Goal: Transaction & Acquisition: Purchase product/service

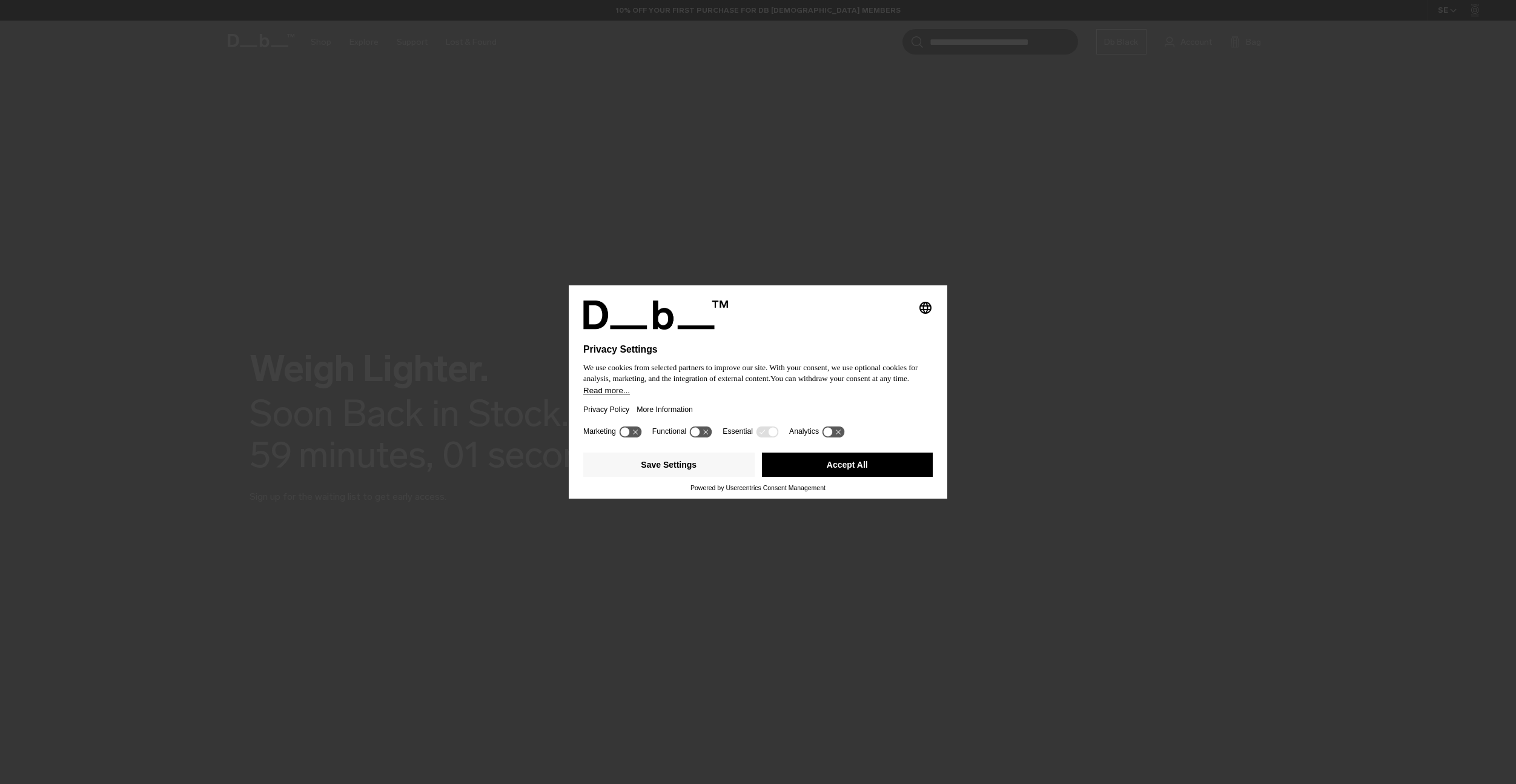
click at [758, 438] on div "Essential" at bounding box center [750, 432] width 57 height 13
click at [783, 466] on button "Accept All" at bounding box center [848, 464] width 172 height 24
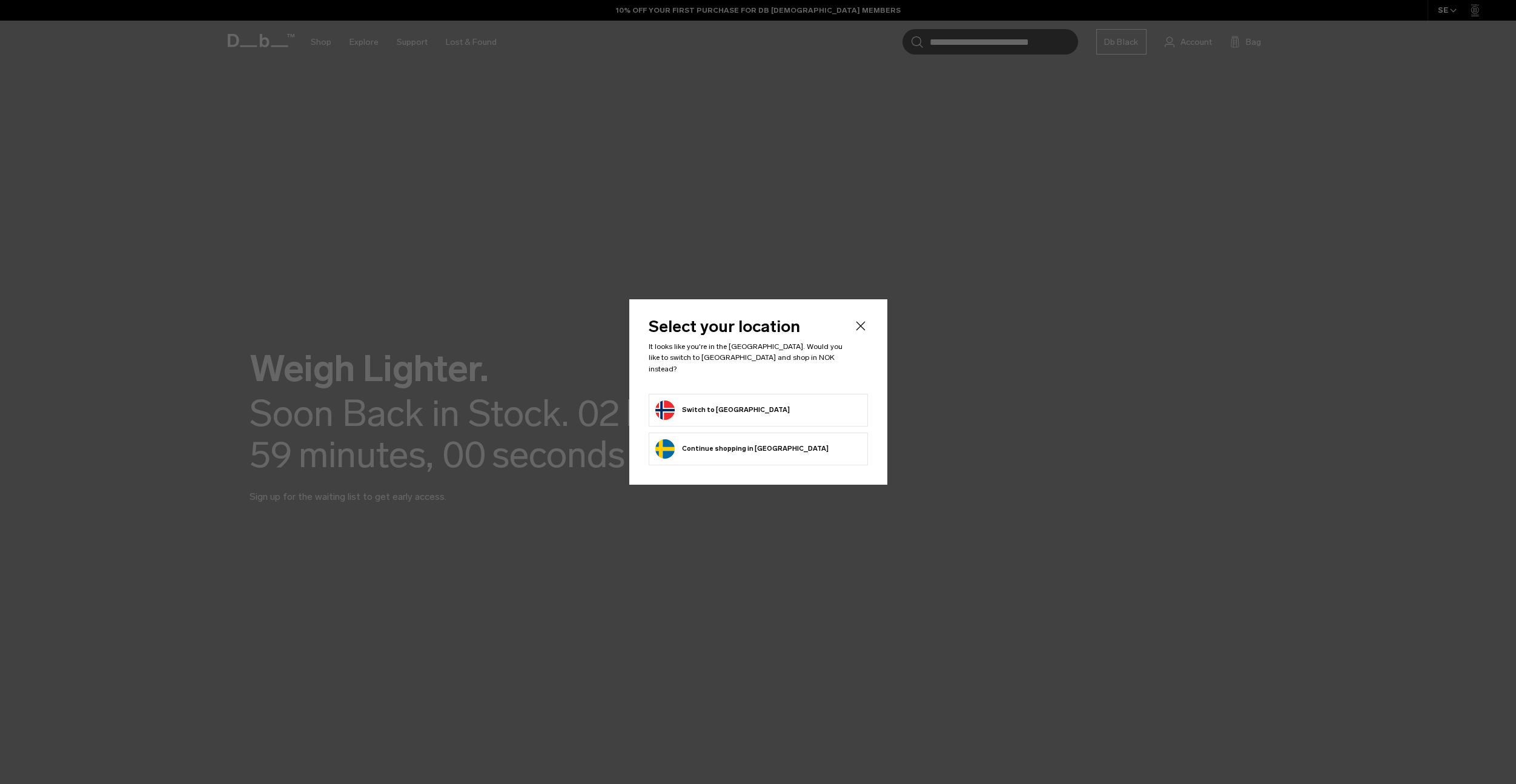
click at [773, 446] on li "Continue browsing Sweden store Continue shopping in Sweden" at bounding box center [758, 449] width 219 height 33
click at [748, 433] on li "Continue browsing Sweden store Continue shopping in Sweden" at bounding box center [758, 449] width 219 height 33
click at [726, 454] on li "Continue browsing Sweden store Continue shopping in Sweden" at bounding box center [758, 449] width 219 height 33
click at [725, 439] on button "Continue browsing Sweden store Continue shopping in Sweden" at bounding box center [742, 449] width 173 height 19
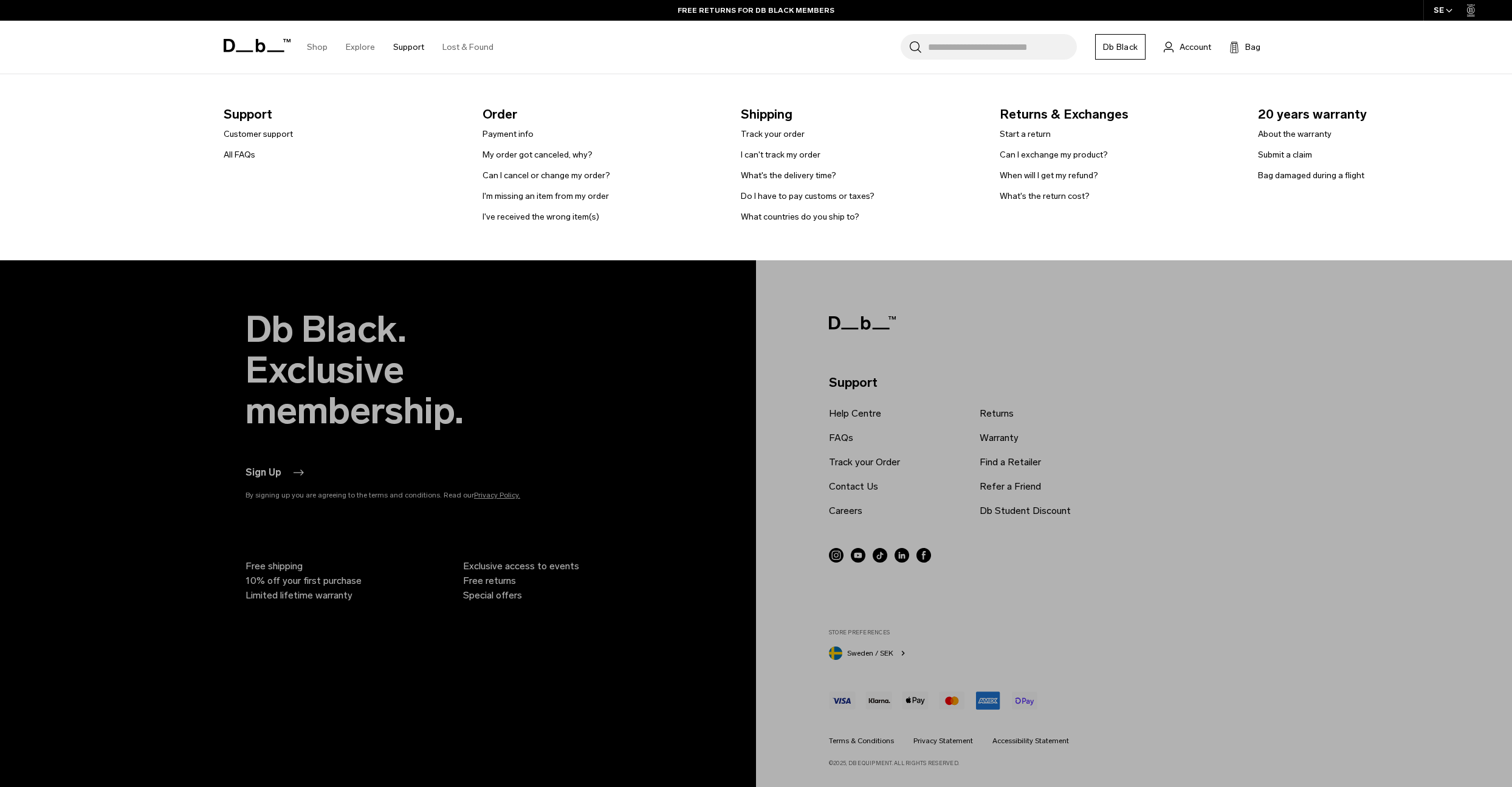
scroll to position [2960, 0]
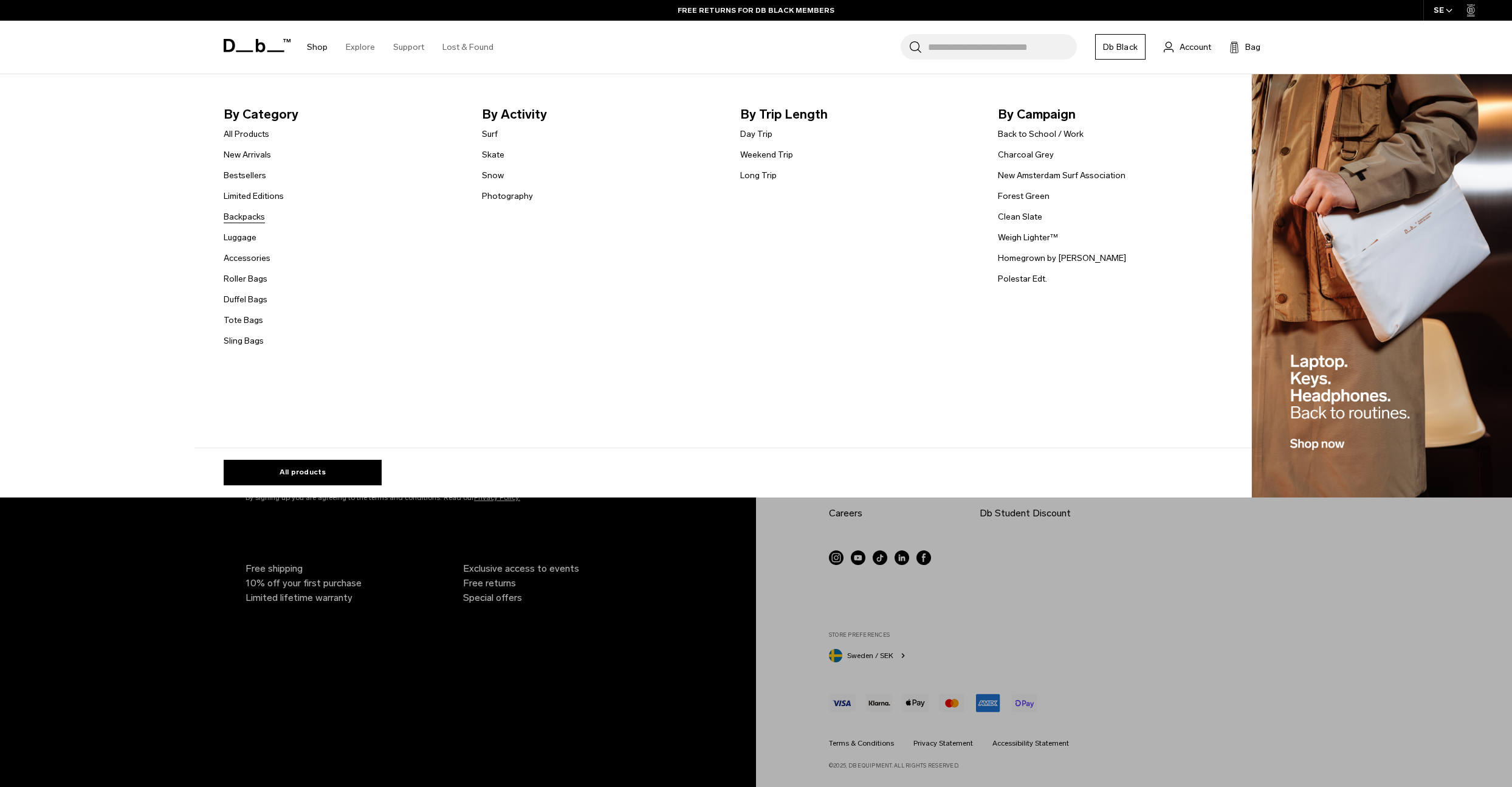
click at [244, 219] on link "Backpacks" at bounding box center [244, 216] width 42 height 13
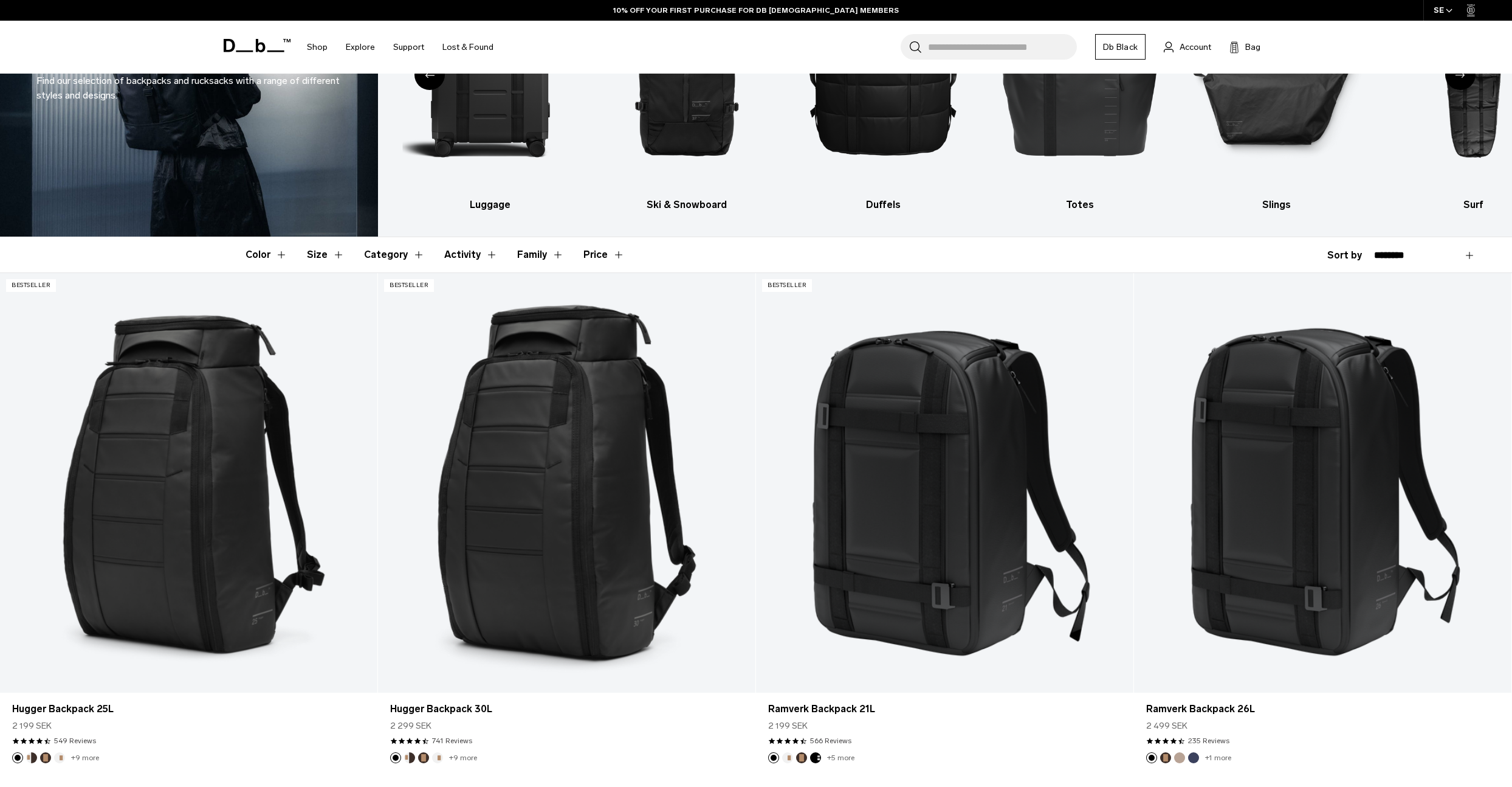
scroll to position [210, 0]
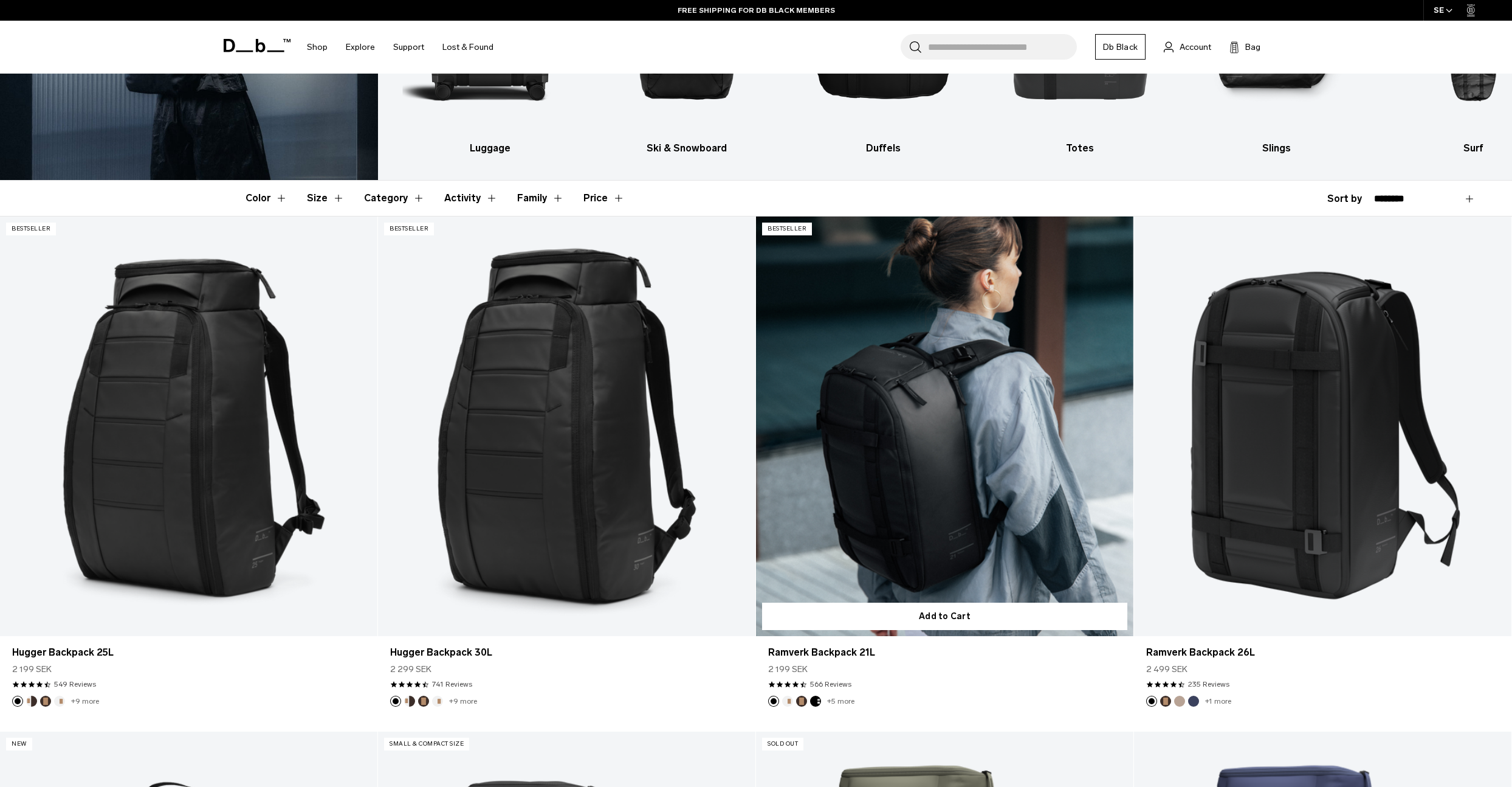
click at [908, 457] on link "Ramverk Backpack 21L" at bounding box center [944, 425] width 378 height 420
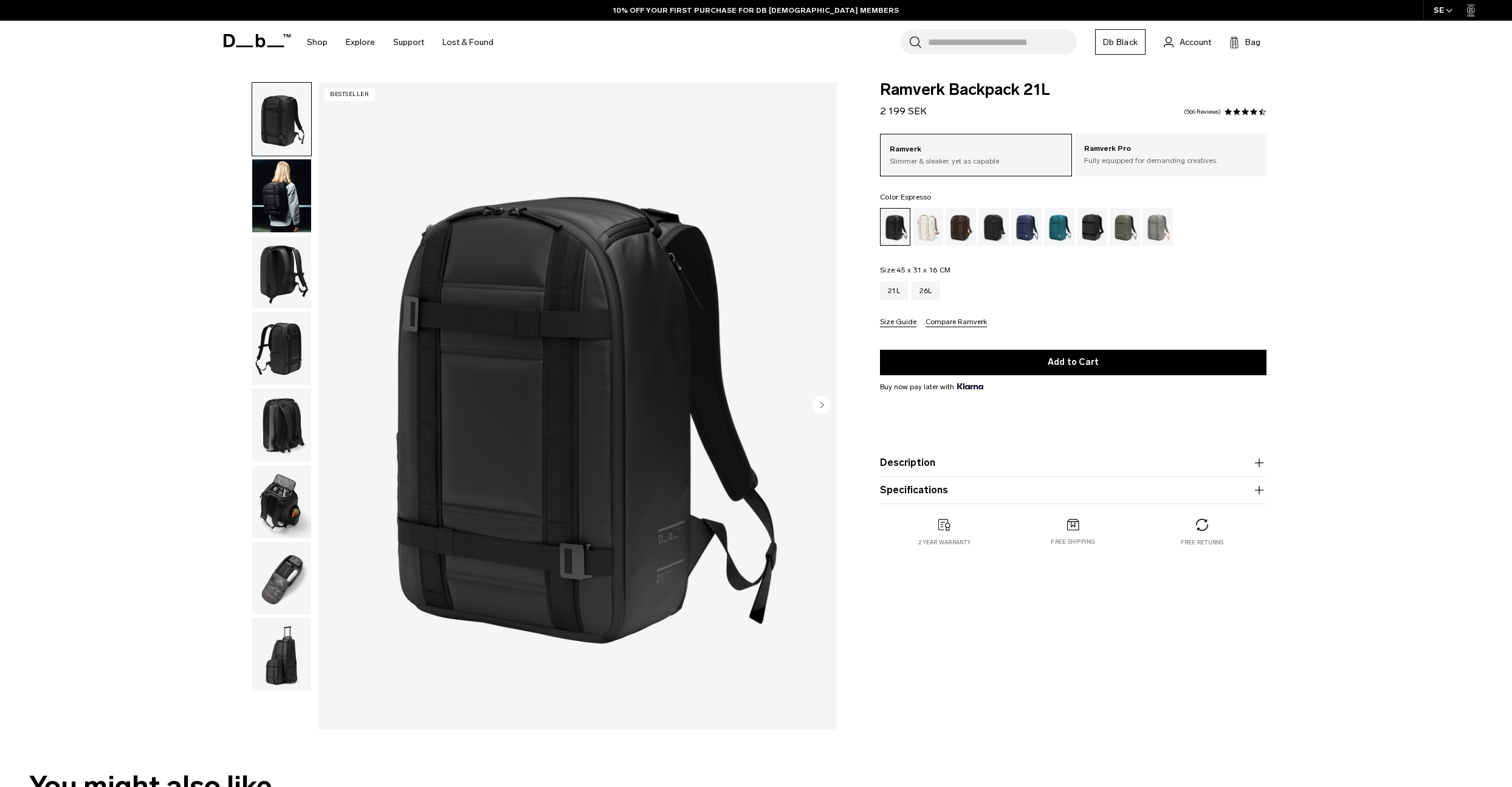
click at [967, 227] on div "Espresso" at bounding box center [961, 227] width 31 height 38
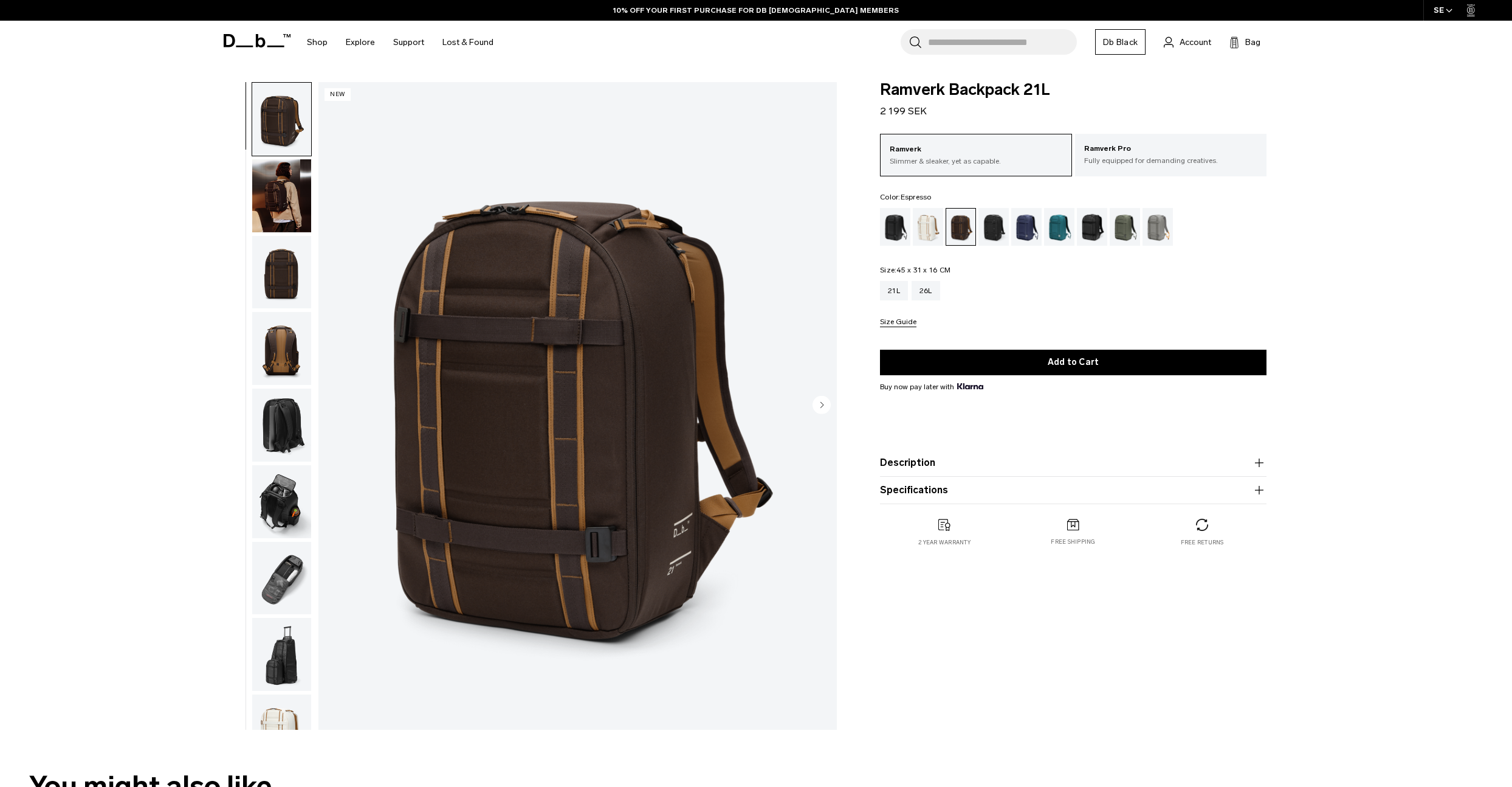
click at [282, 221] on img "button" at bounding box center [281, 195] width 59 height 73
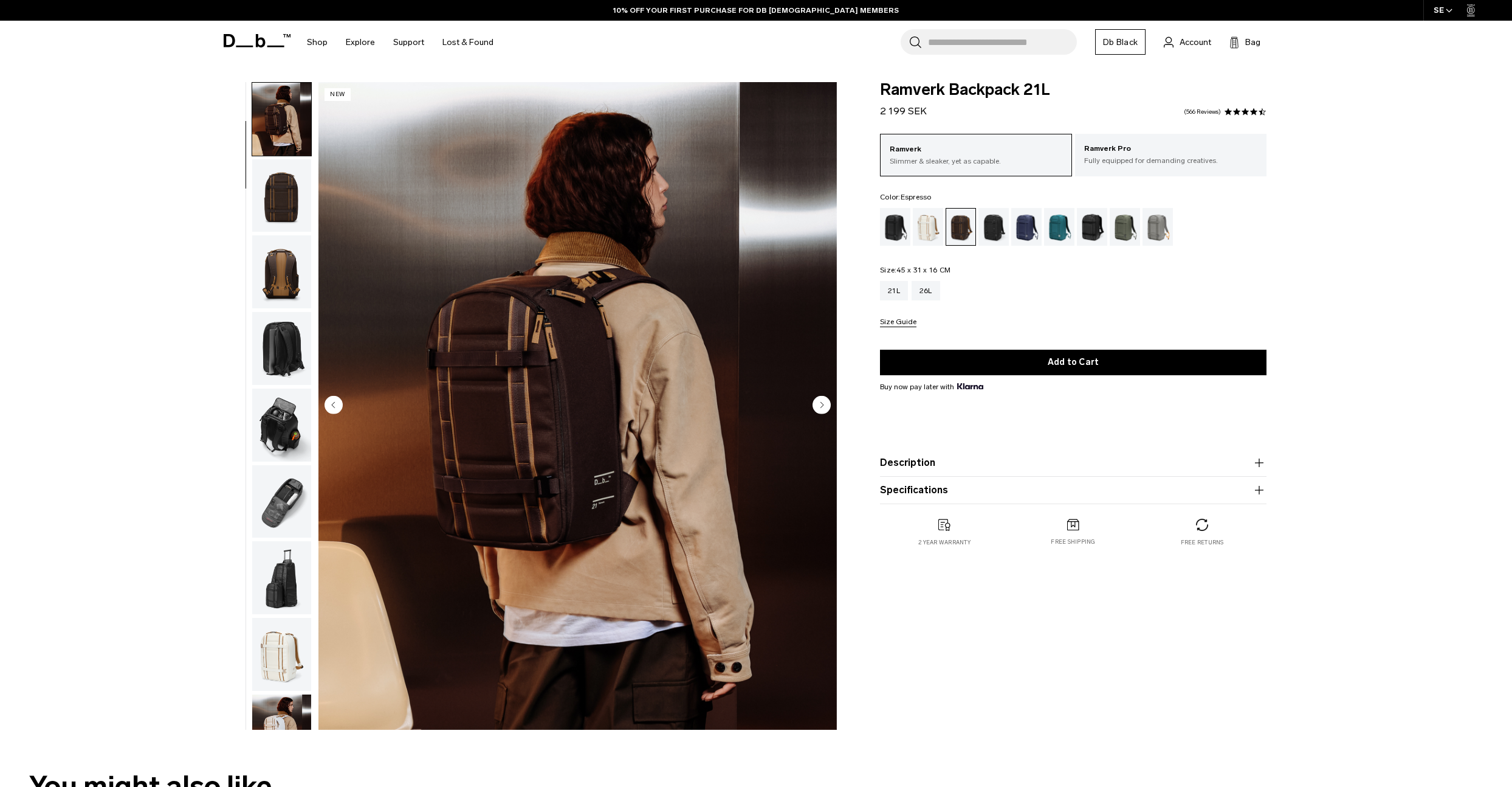
click at [266, 257] on img "button" at bounding box center [281, 271] width 59 height 73
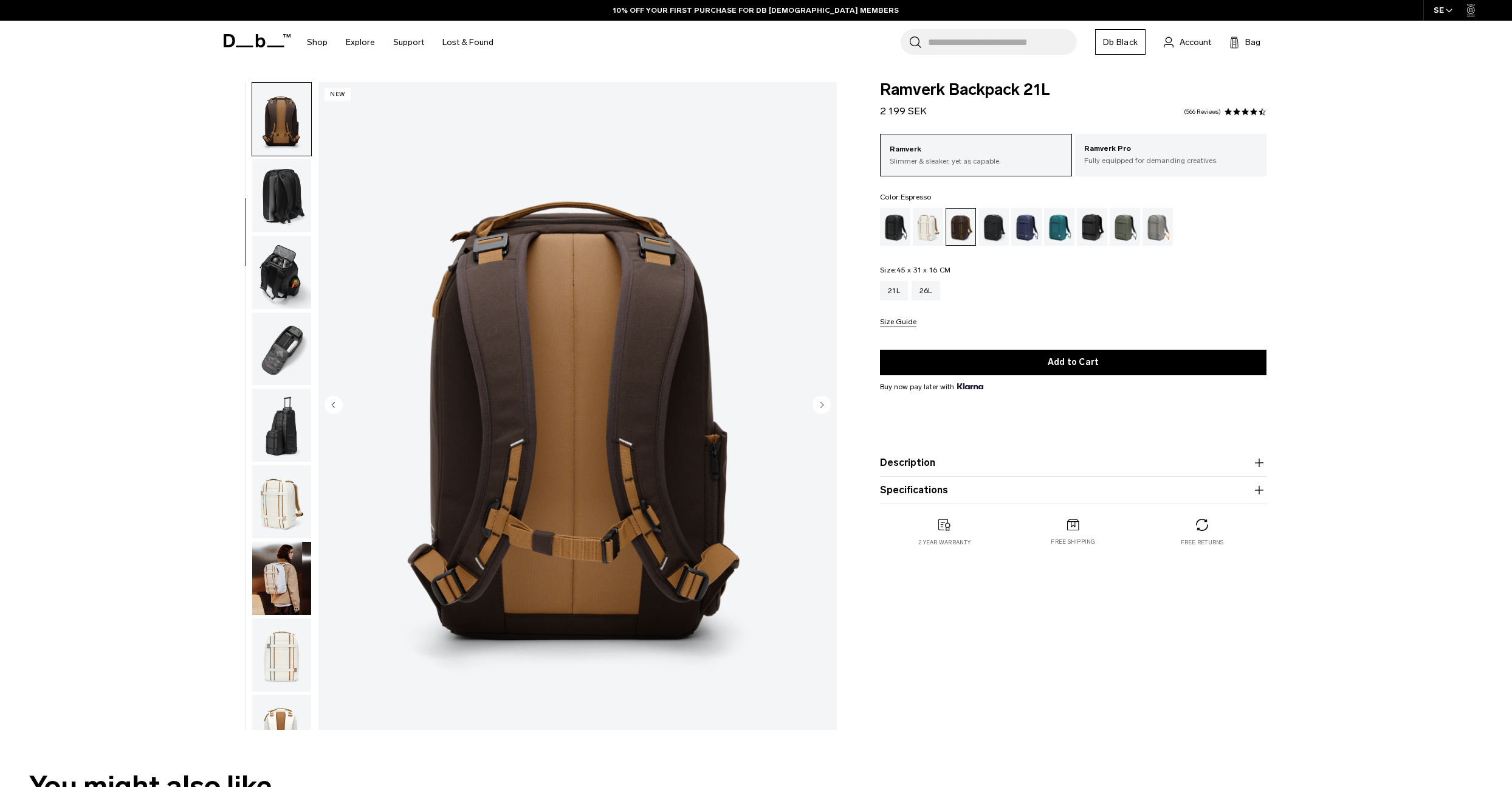
click at [272, 281] on img "button" at bounding box center [281, 271] width 59 height 73
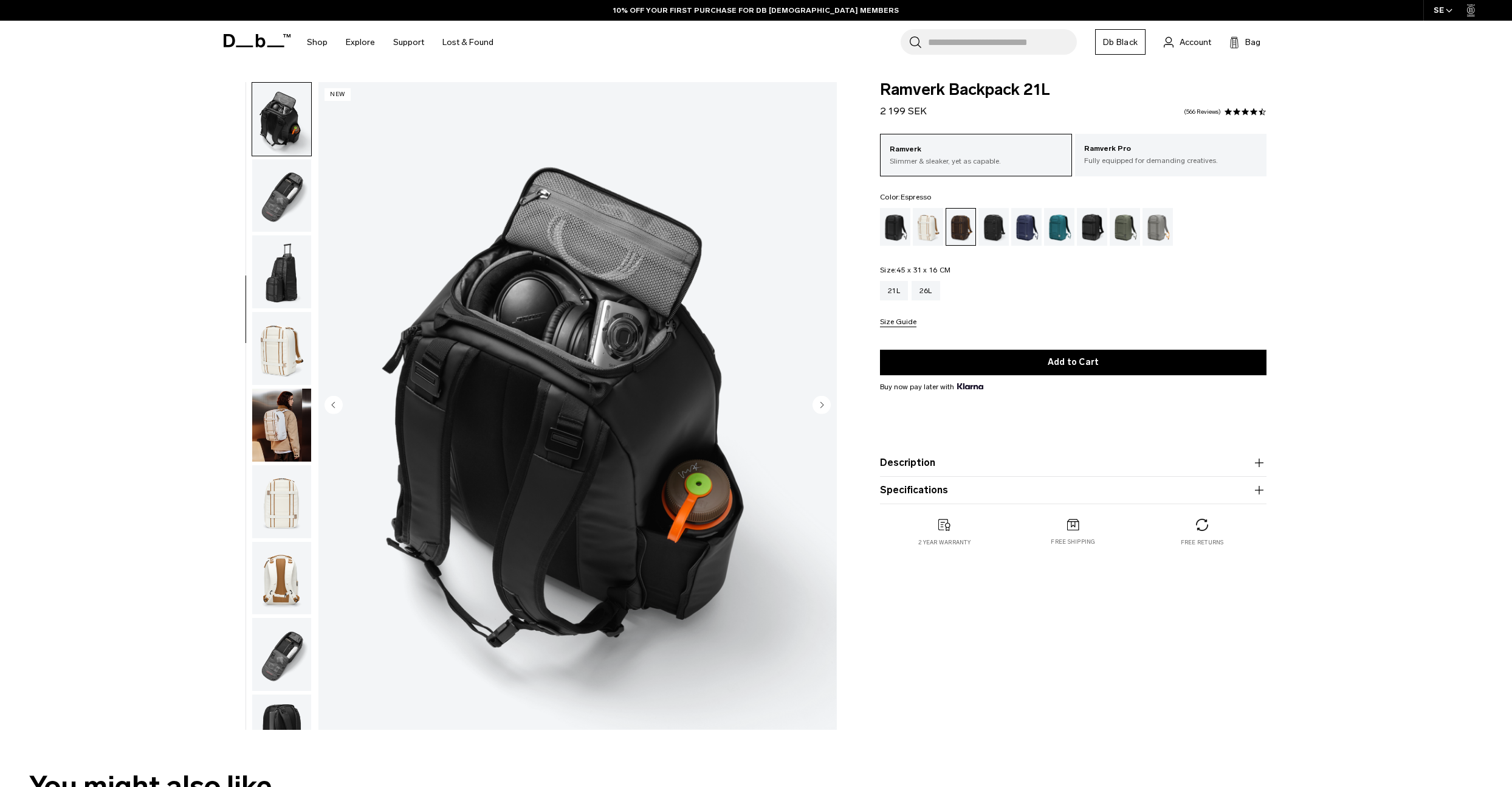
click at [273, 285] on img "button" at bounding box center [281, 271] width 59 height 73
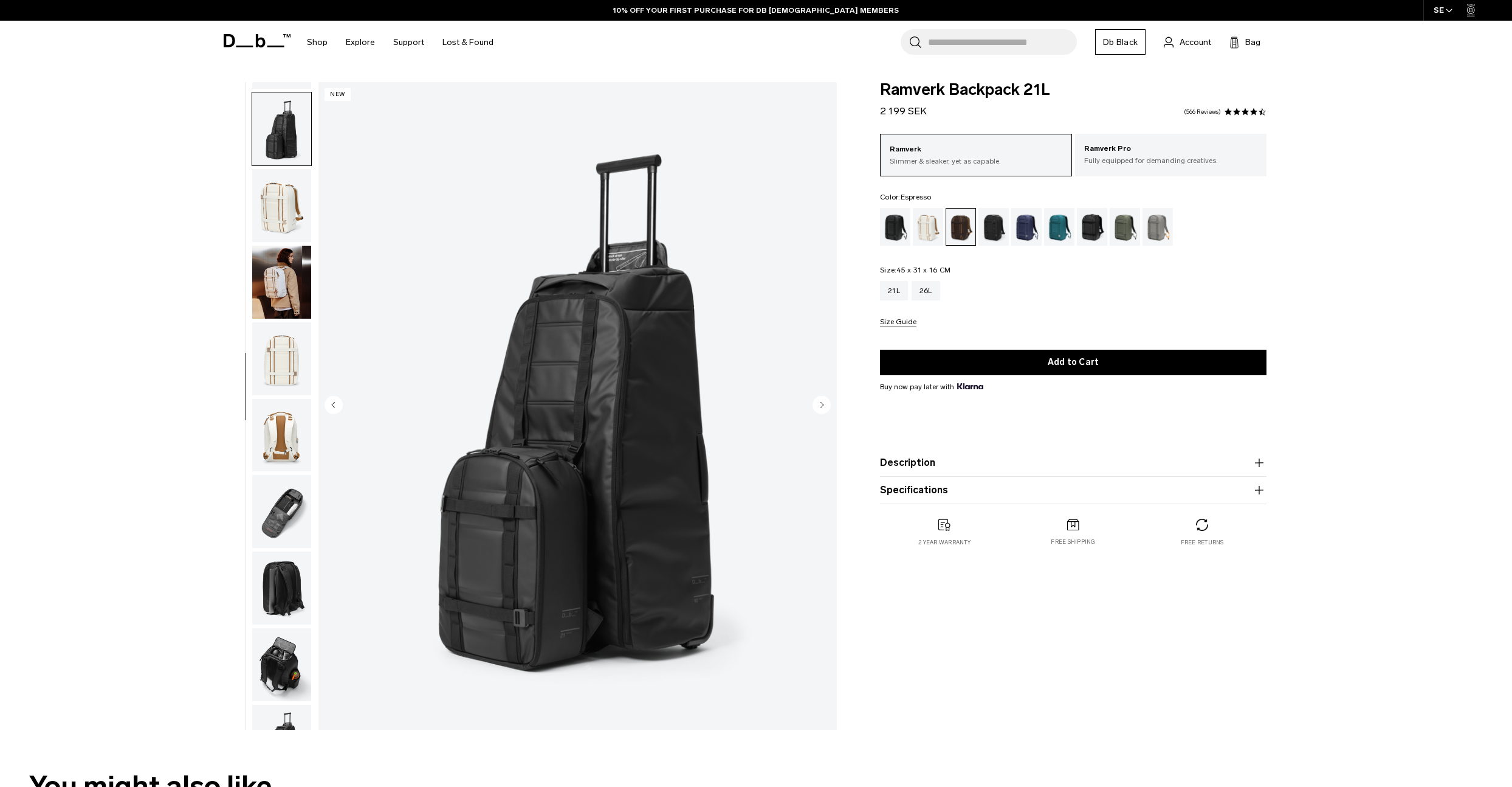
scroll to position [535, 0]
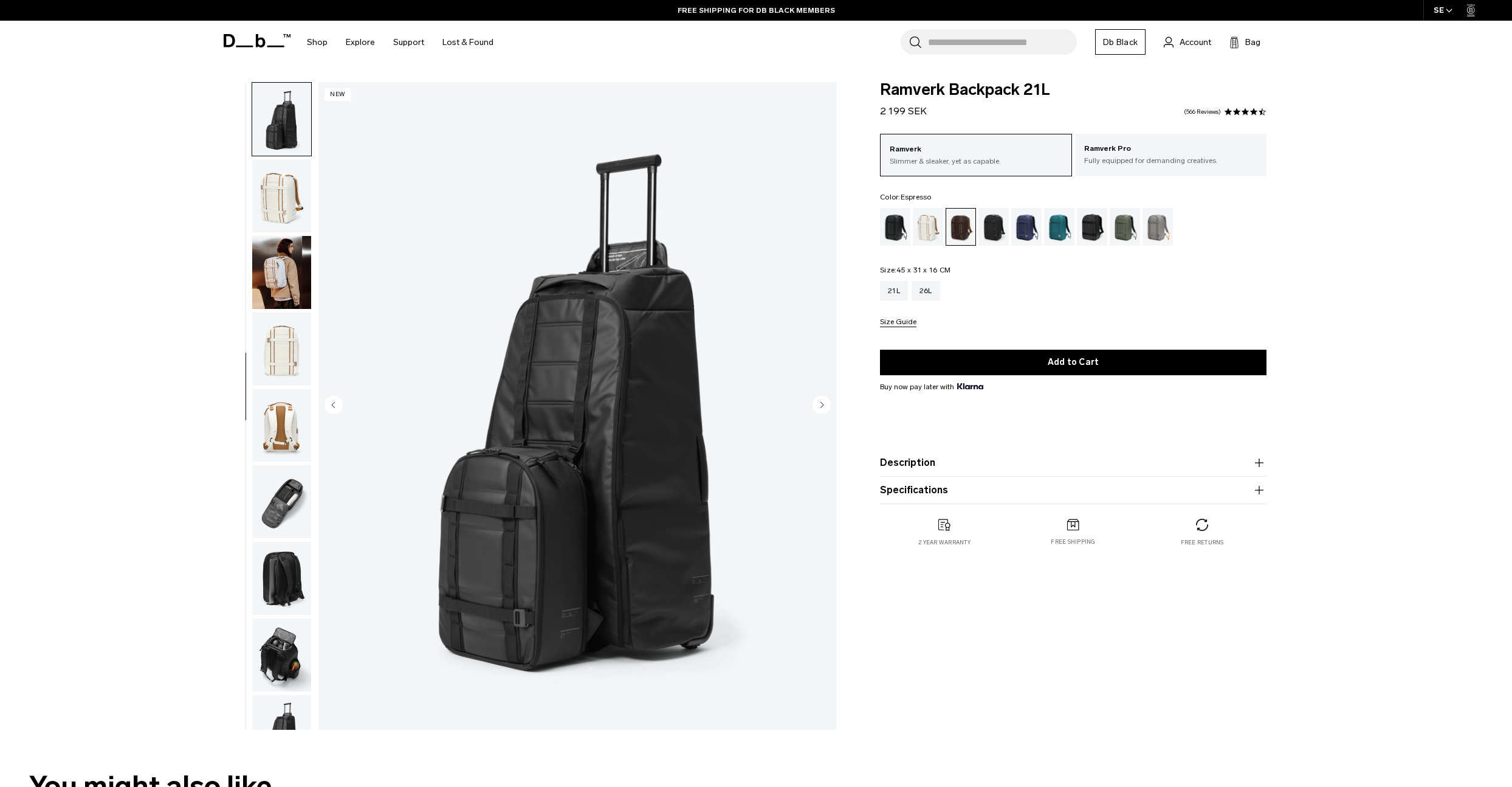
click at [273, 285] on img "button" at bounding box center [281, 271] width 59 height 73
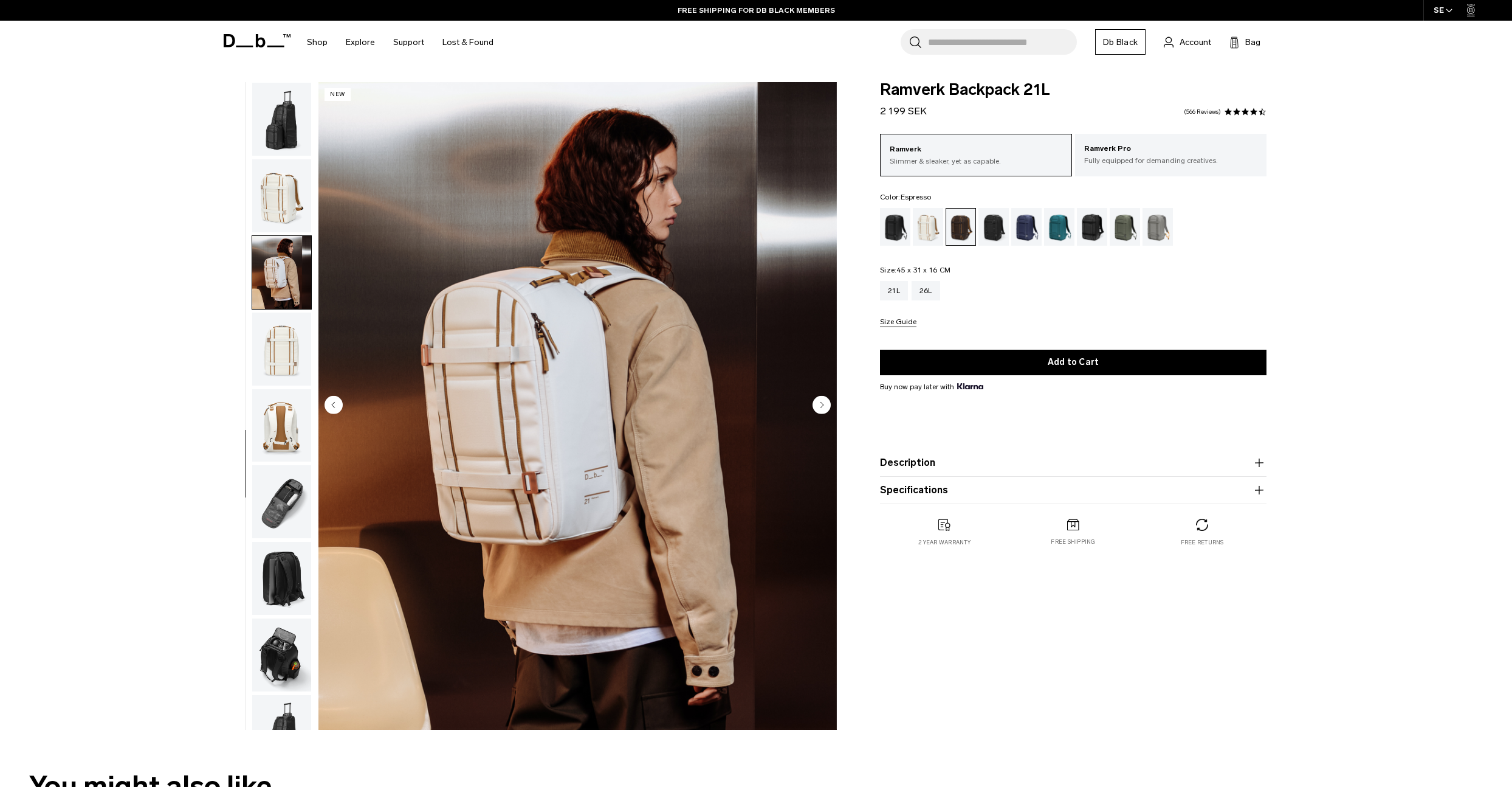
scroll to position [574, 0]
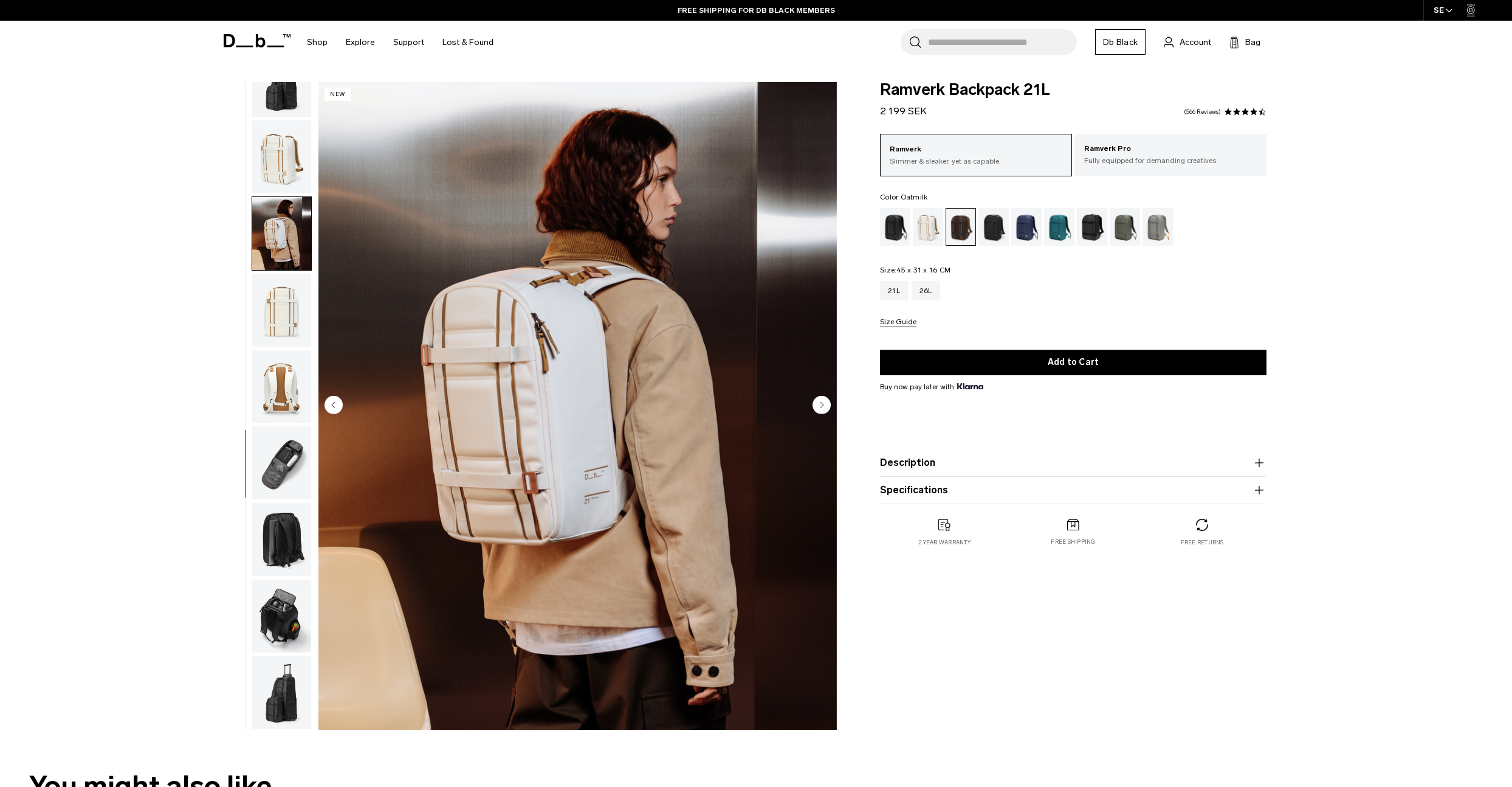
click at [931, 229] on div "Oatmilk" at bounding box center [928, 227] width 31 height 38
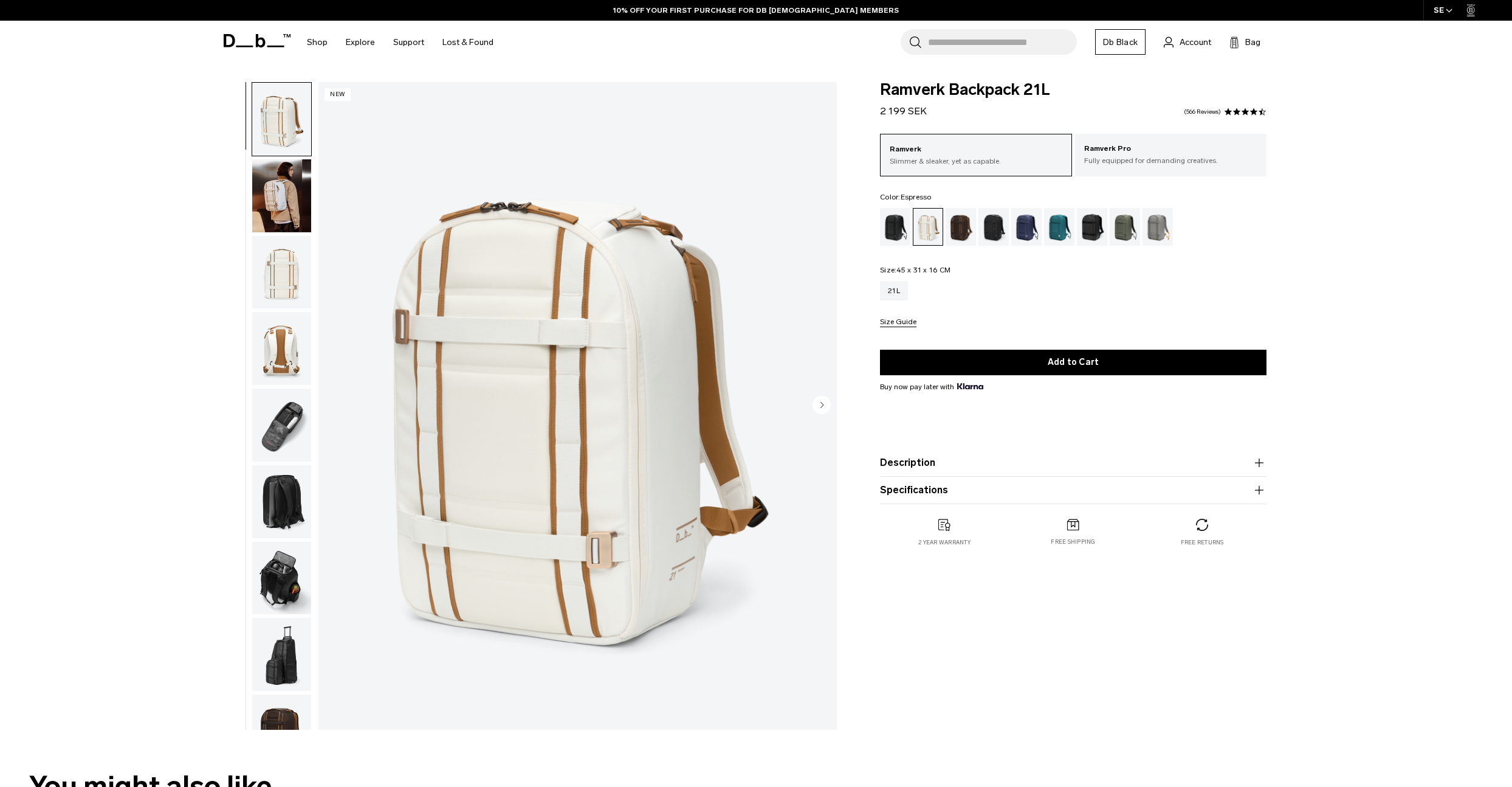
click at [967, 217] on div "Espresso" at bounding box center [961, 227] width 31 height 38
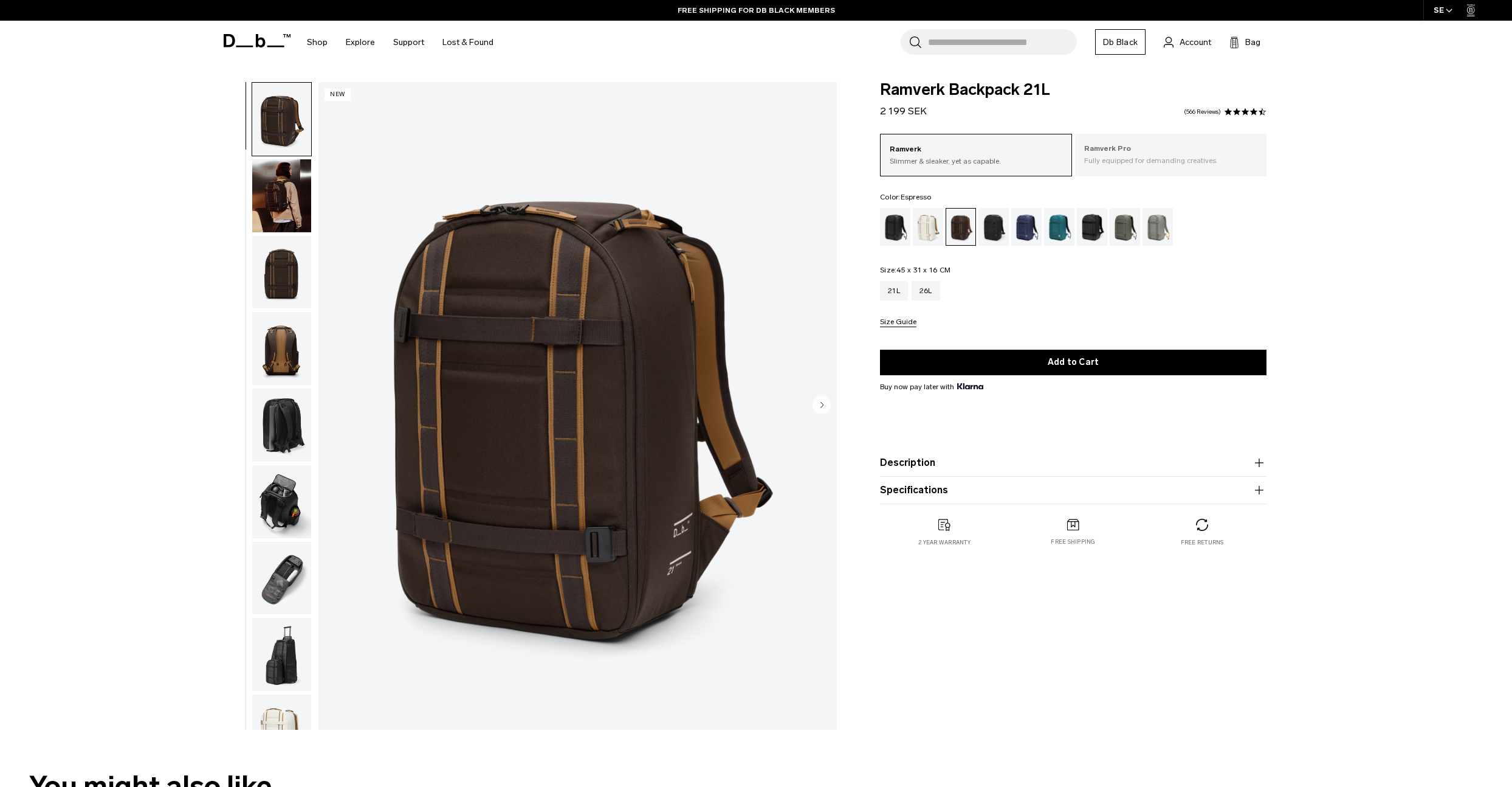
click at [1208, 147] on p "Ramverk Pro" at bounding box center [1170, 148] width 173 height 13
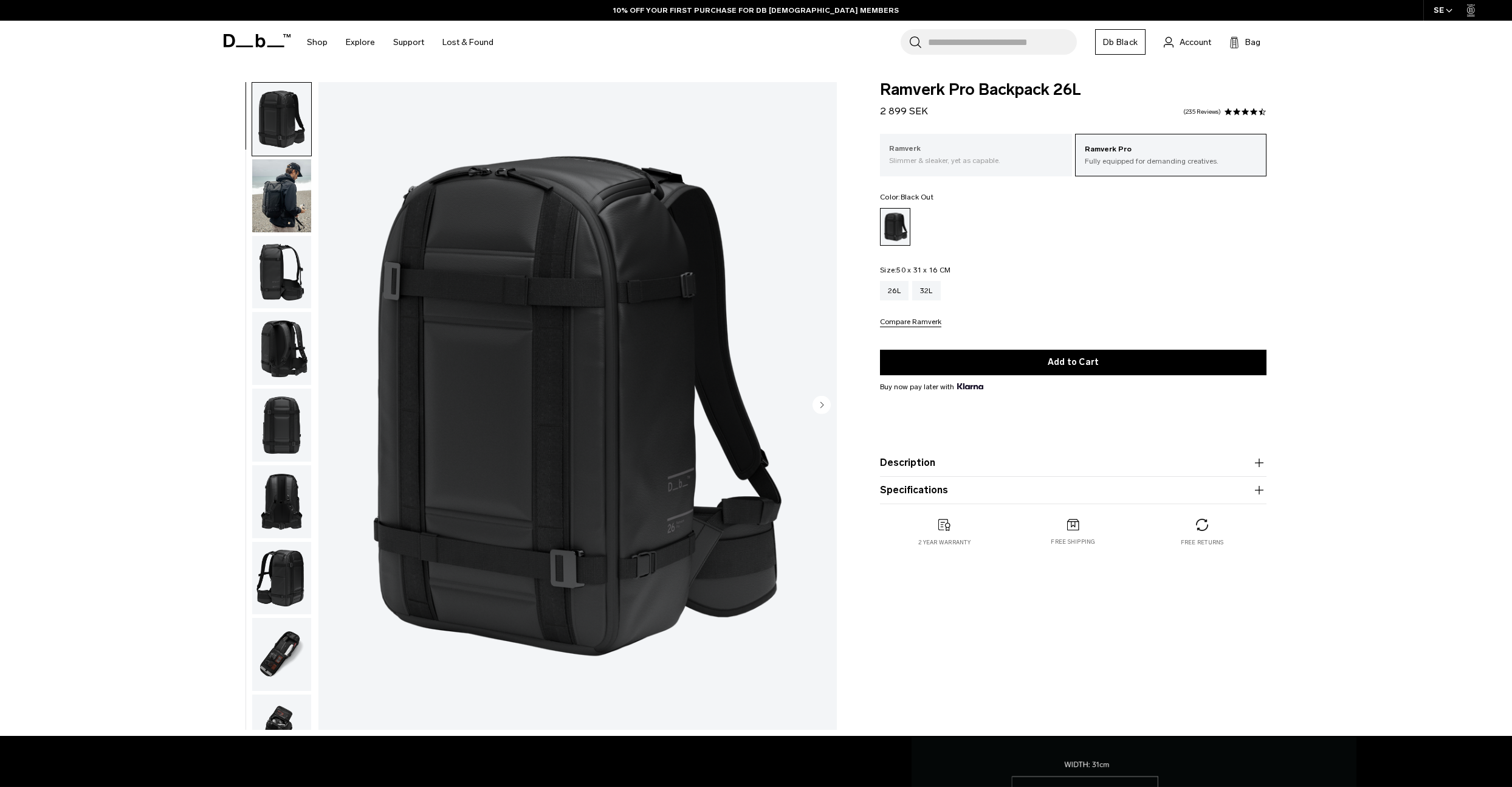
click at [998, 138] on div "Ramverk Slimmer & sleaker, yet as capable." at bounding box center [975, 154] width 192 height 42
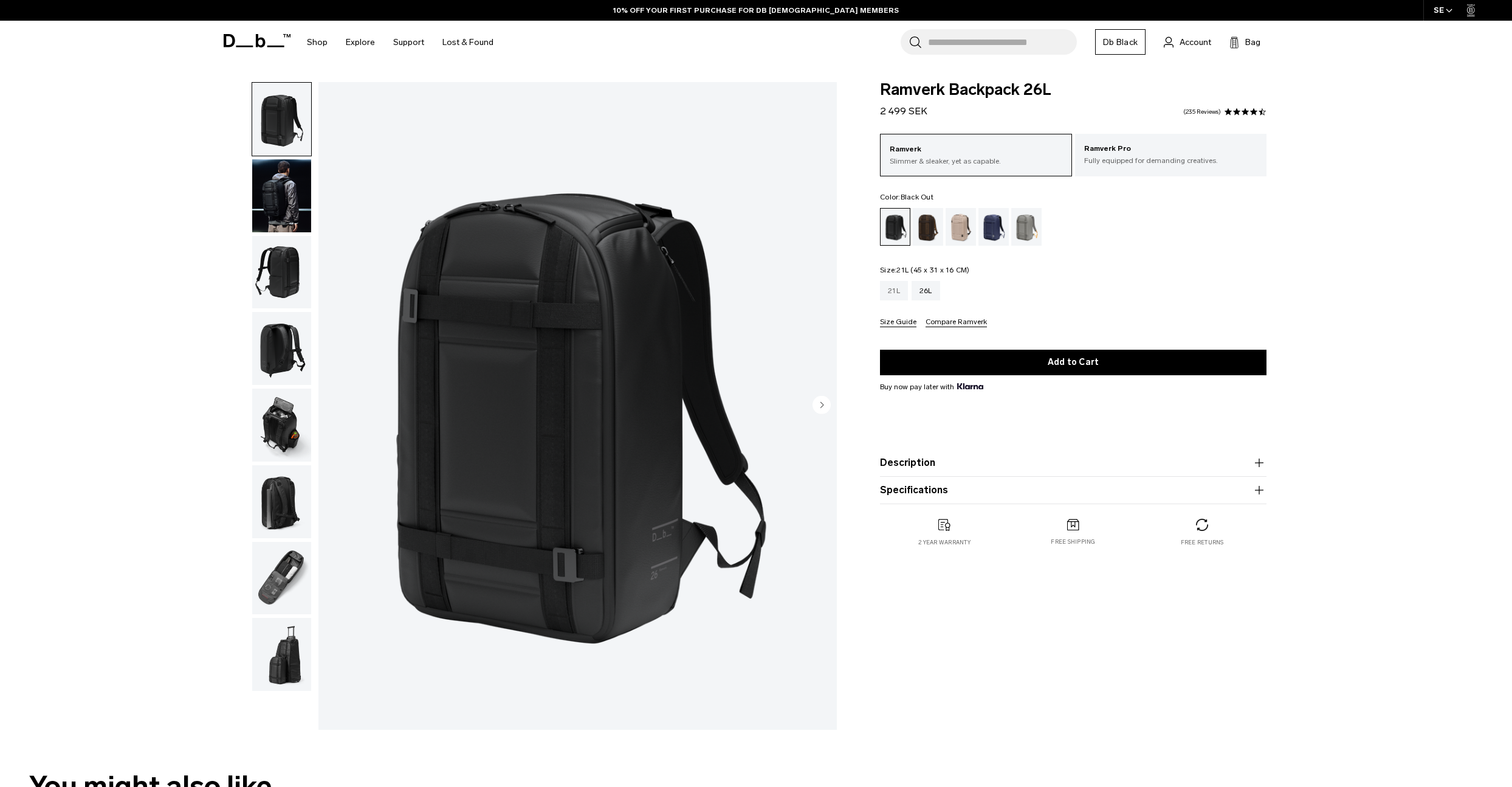
click at [901, 290] on div "21L" at bounding box center [893, 291] width 28 height 19
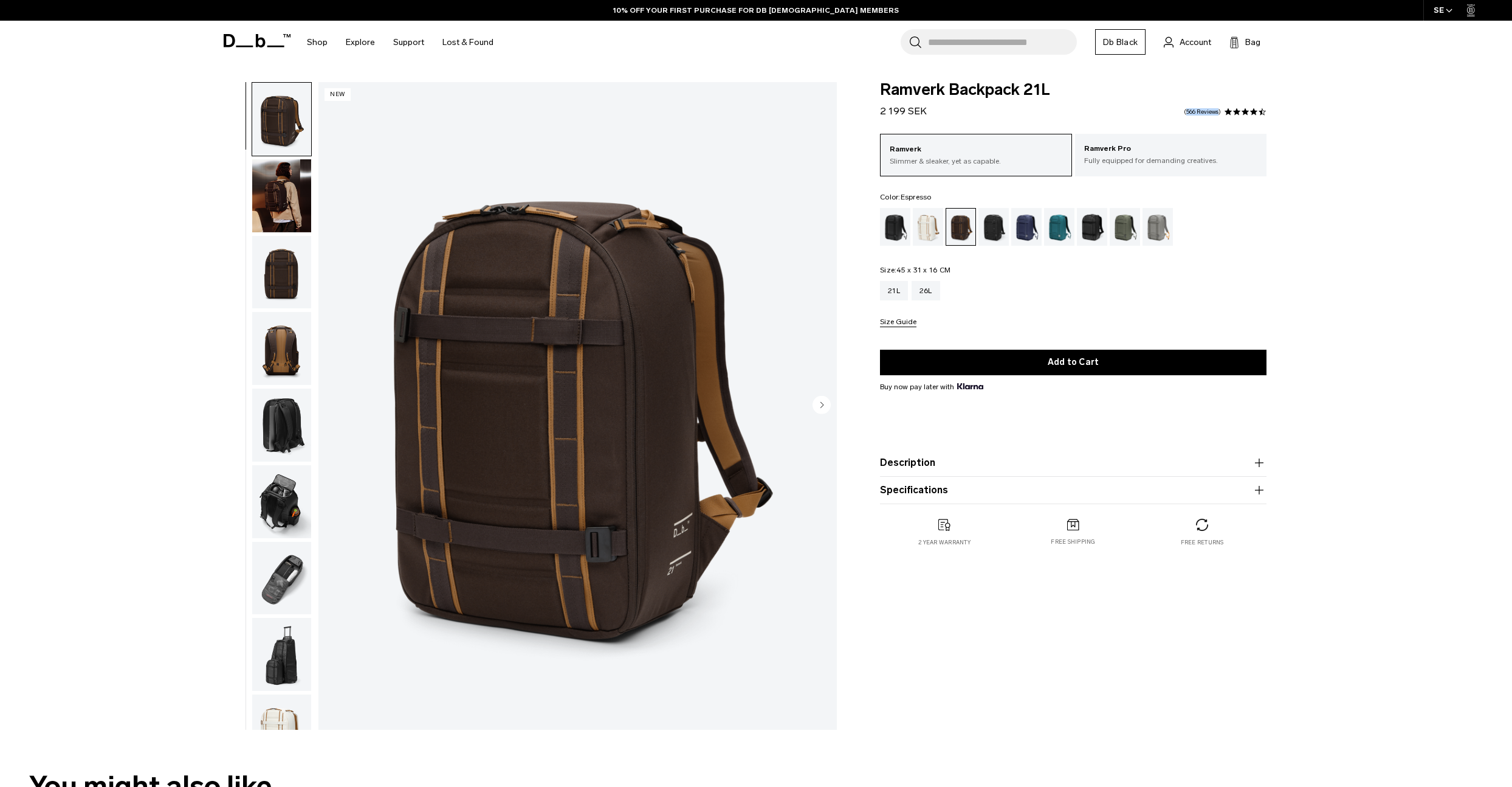
drag, startPoint x: 879, startPoint y: 107, endPoint x: 962, endPoint y: 120, distance: 84.0
click at [962, 120] on div "Ramverk Backpack 21L 2 199 SEK 4.7 star rating 566 Reviews Ramverk Slimmer & sl…" at bounding box center [1073, 327] width 459 height 488
click at [955, 110] on div "Ramverk Backpack 21L 2 199 SEK 4.7 star rating 566 Reviews" at bounding box center [1072, 101] width 386 height 37
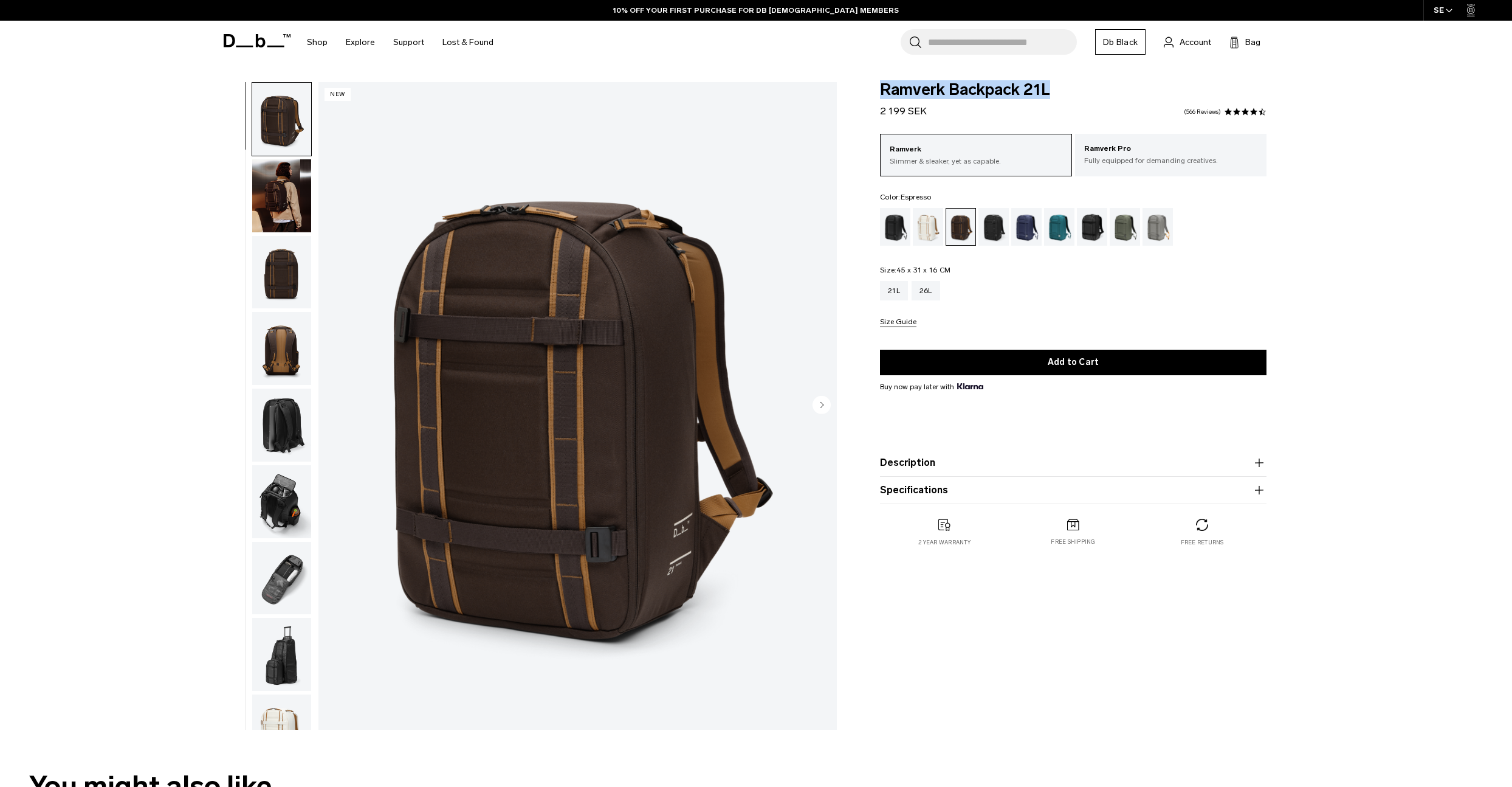
click at [955, 110] on div "Ramverk Backpack 21L 2 199 SEK 4.7 star rating 566 Reviews" at bounding box center [1072, 101] width 386 height 37
click at [939, 113] on div "Ramverk Backpack 21L 2 199 SEK 4.7 star rating 566 Reviews" at bounding box center [1072, 101] width 386 height 37
click at [914, 110] on span "2 199 SEK" at bounding box center [903, 111] width 46 height 12
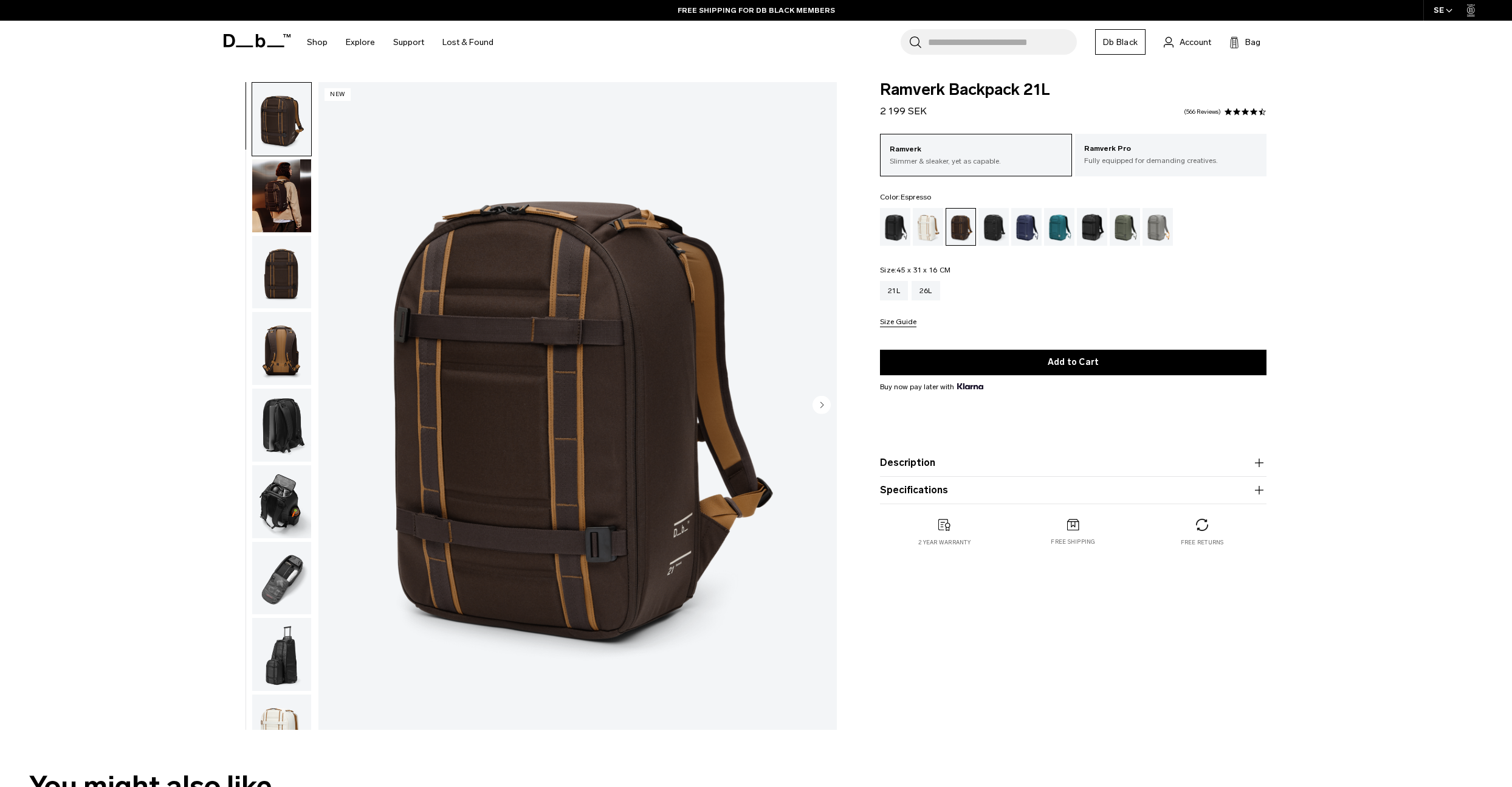
click at [13, 312] on div "**********" at bounding box center [756, 409] width 1512 height 653
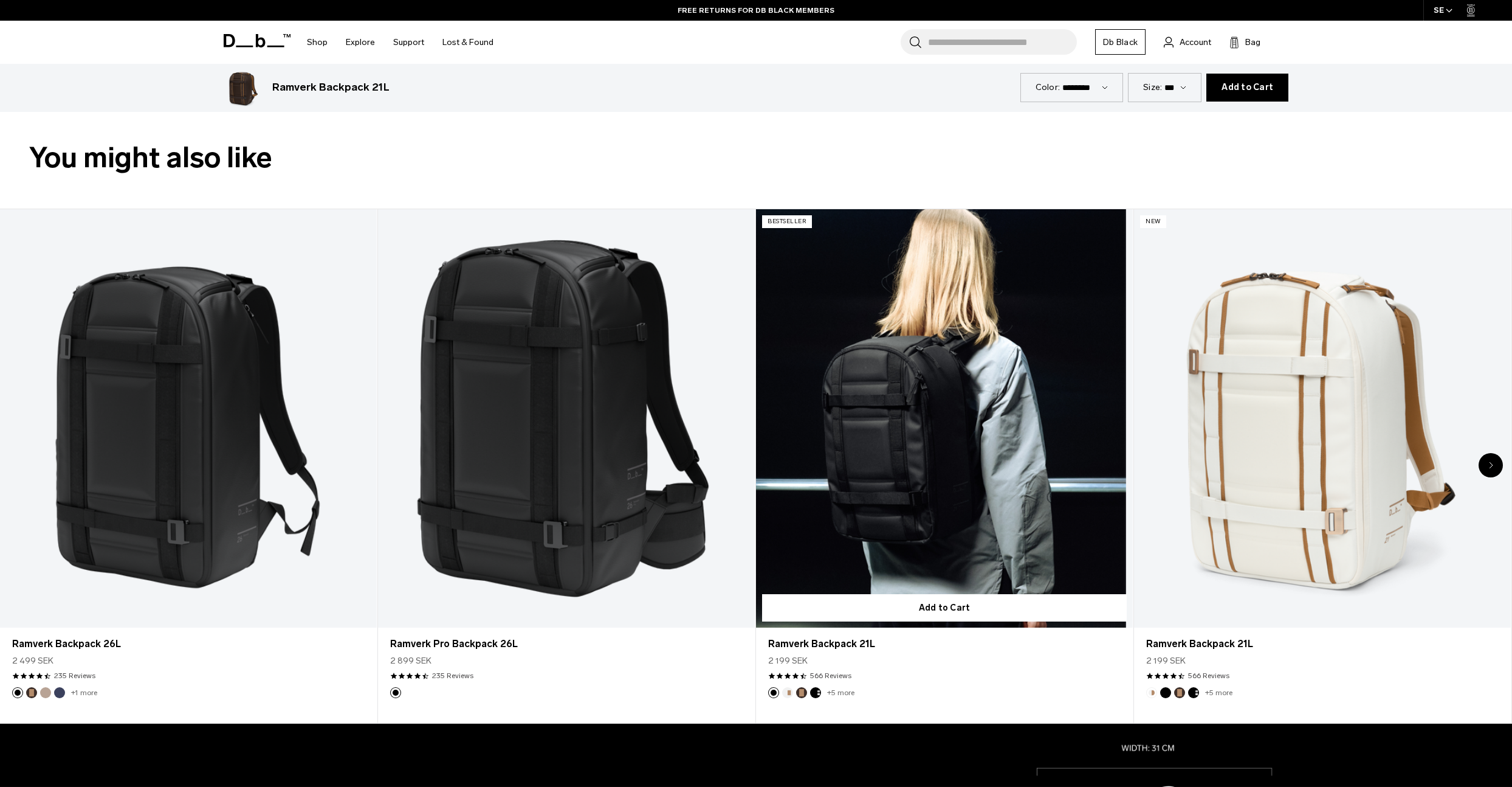
scroll to position [321, 0]
